Goal: Task Accomplishment & Management: Use online tool/utility

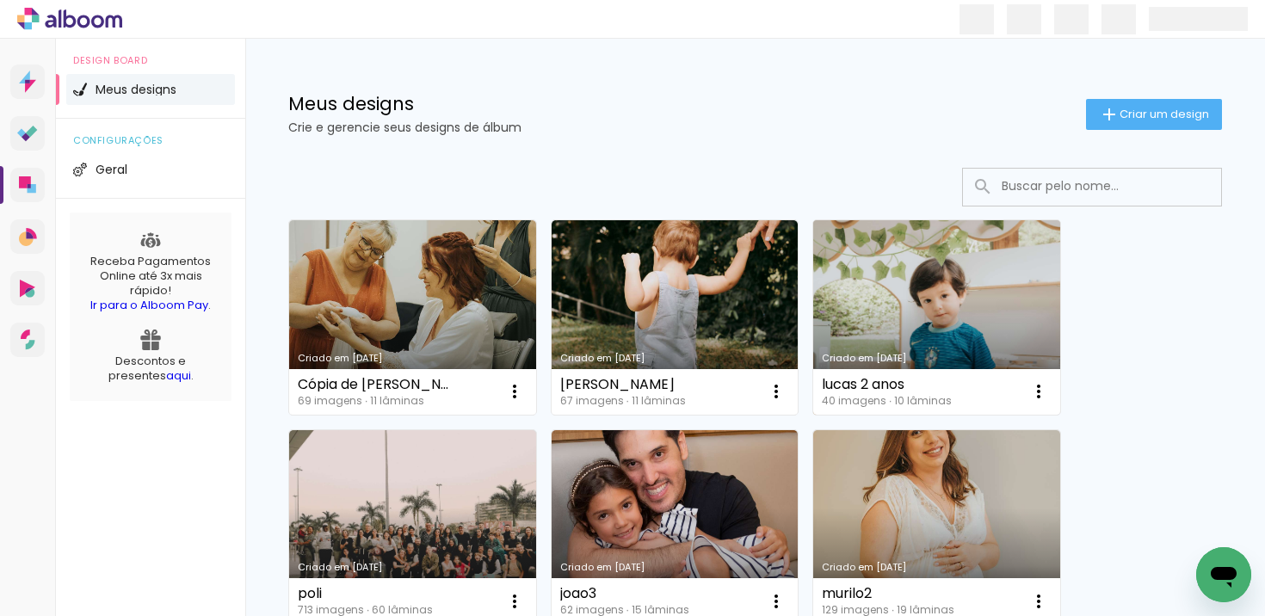
click at [958, 293] on link "Criado em [DATE]" at bounding box center [936, 317] width 247 height 194
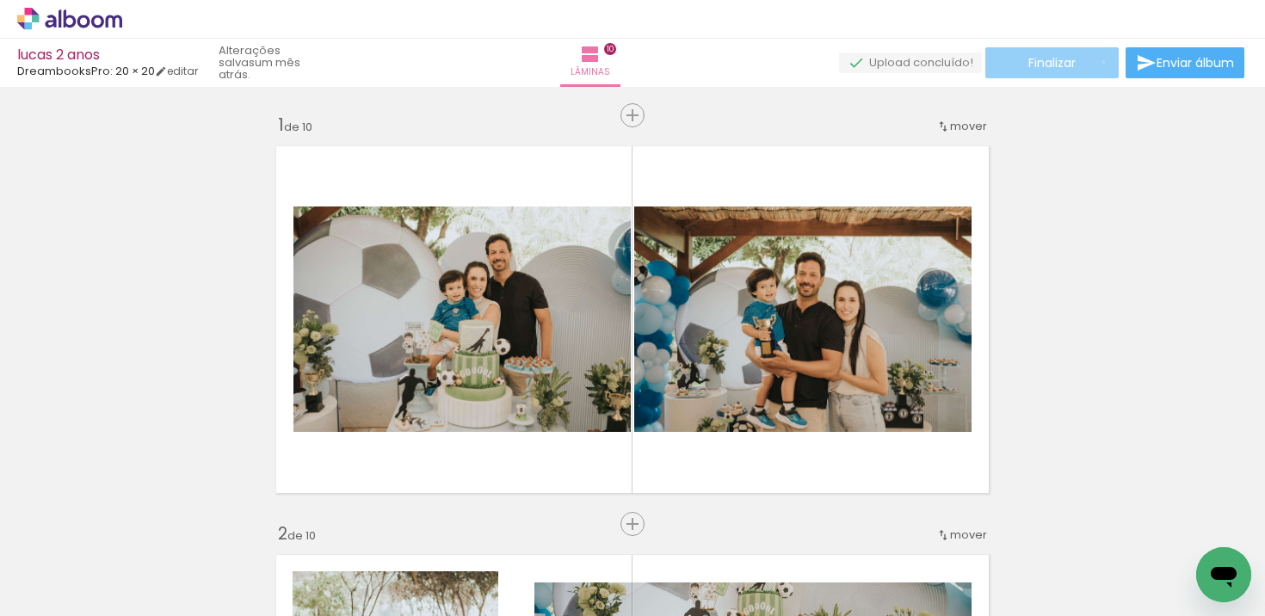
click at [1097, 62] on paper-button "Finalizar" at bounding box center [1051, 62] width 133 height 31
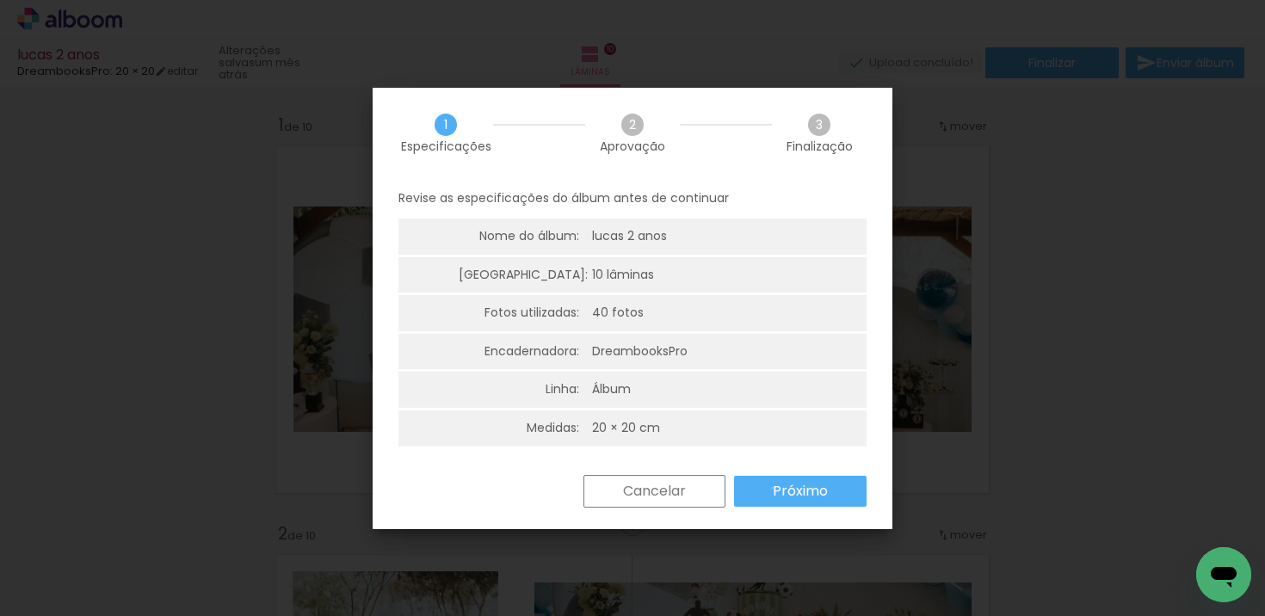
click at [0, 0] on slot "Próximo" at bounding box center [0, 0] width 0 height 0
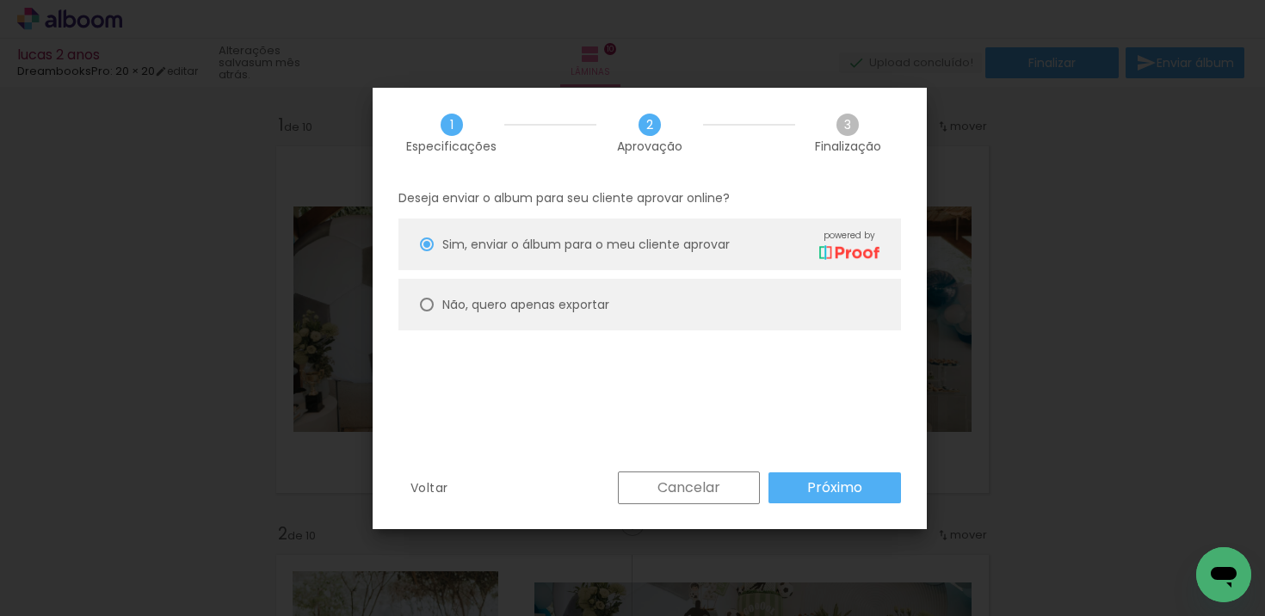
click at [808, 330] on paper-radio-group "Sim, enviar o álbum para o meu cliente aprovar powered by Não, quero apenas exp…" at bounding box center [649, 279] width 502 height 120
click at [780, 323] on paper-radio-button "Não, quero apenas exportar" at bounding box center [649, 305] width 502 height 52
type paper-radio-button "on"
click at [791, 485] on paper-button "Próximo" at bounding box center [834, 487] width 133 height 31
type input "Alta, 300 DPI"
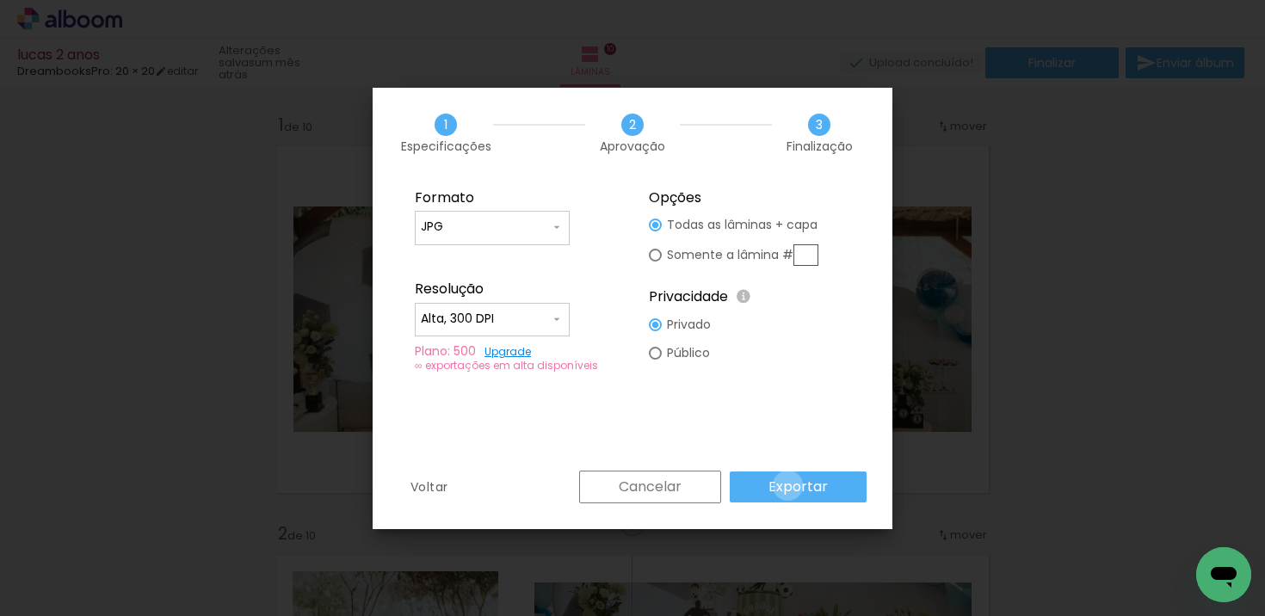
click at [0, 0] on slot "Exportar" at bounding box center [0, 0] width 0 height 0
